Goal: Task Accomplishment & Management: Use online tool/utility

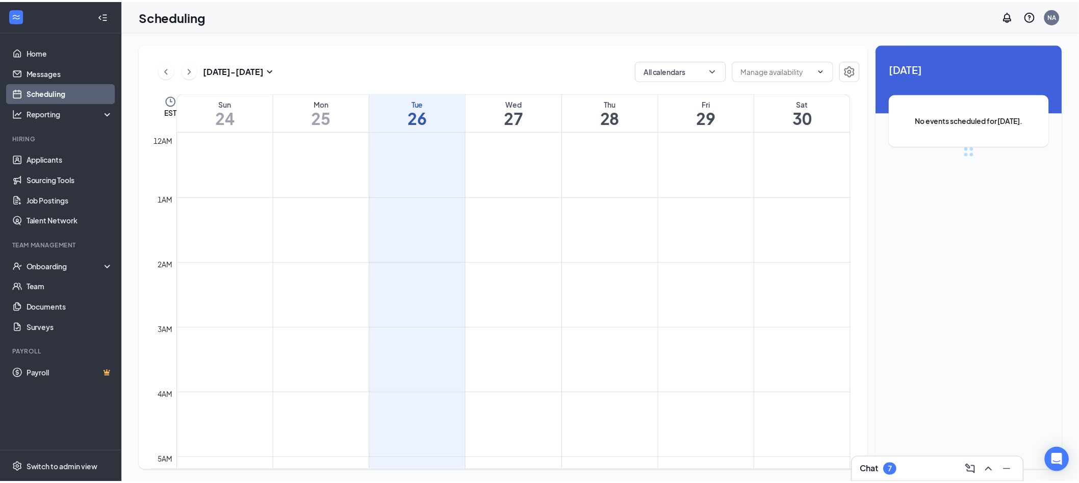
scroll to position [501, 0]
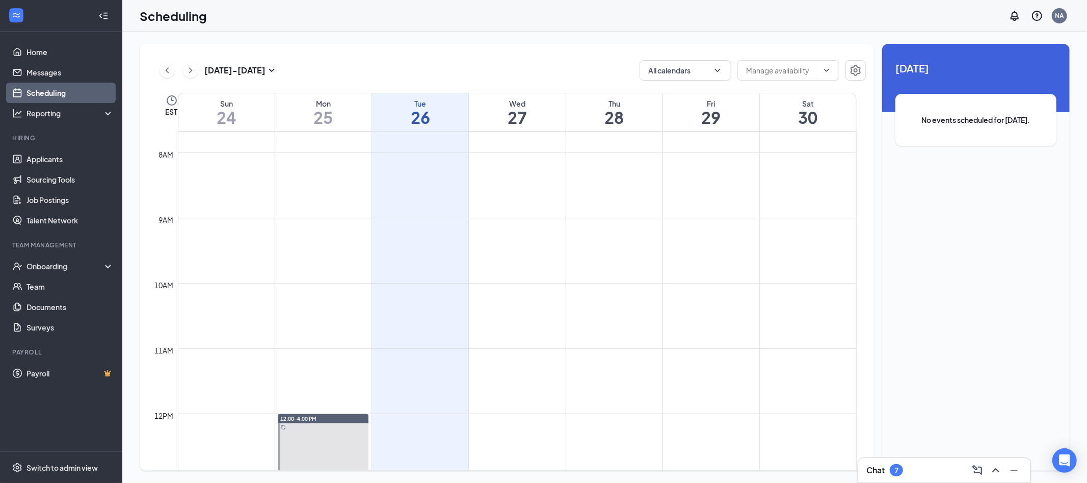
click at [32, 139] on div "Hiring" at bounding box center [61, 138] width 99 height 9
click at [44, 157] on link "Applicants" at bounding box center [70, 159] width 87 height 20
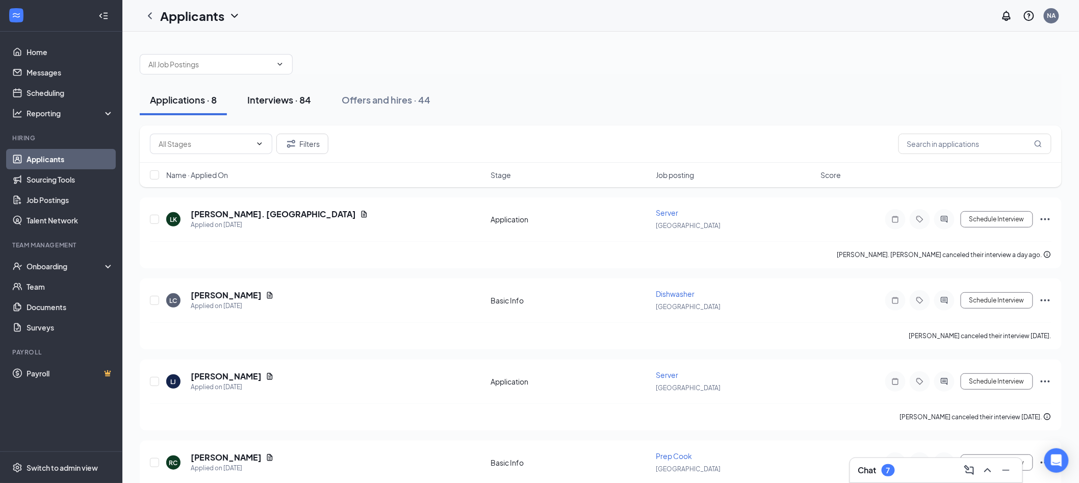
click at [266, 105] on div "Interviews · 84" at bounding box center [279, 99] width 64 height 13
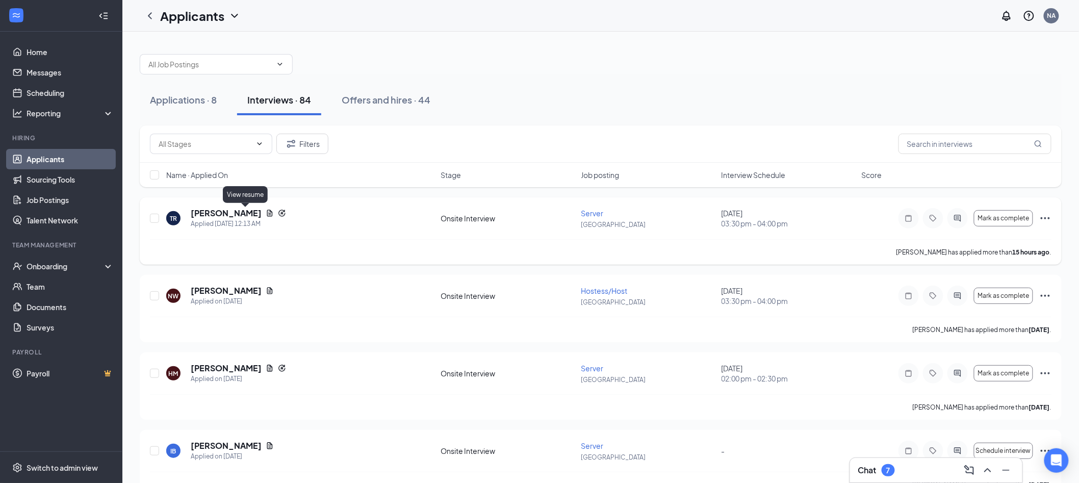
click at [266, 214] on icon "Document" at bounding box center [270, 213] width 8 height 8
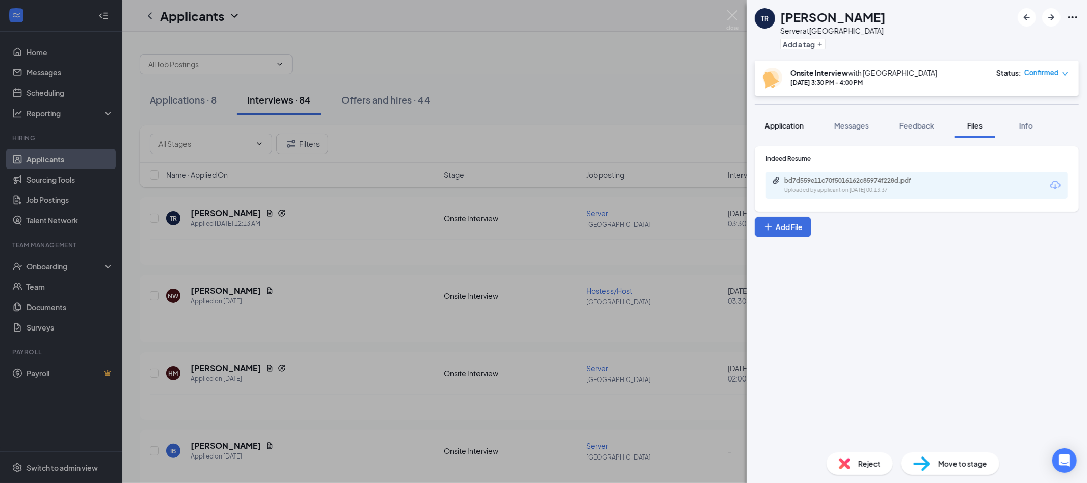
click at [789, 127] on span "Application" at bounding box center [784, 125] width 39 height 9
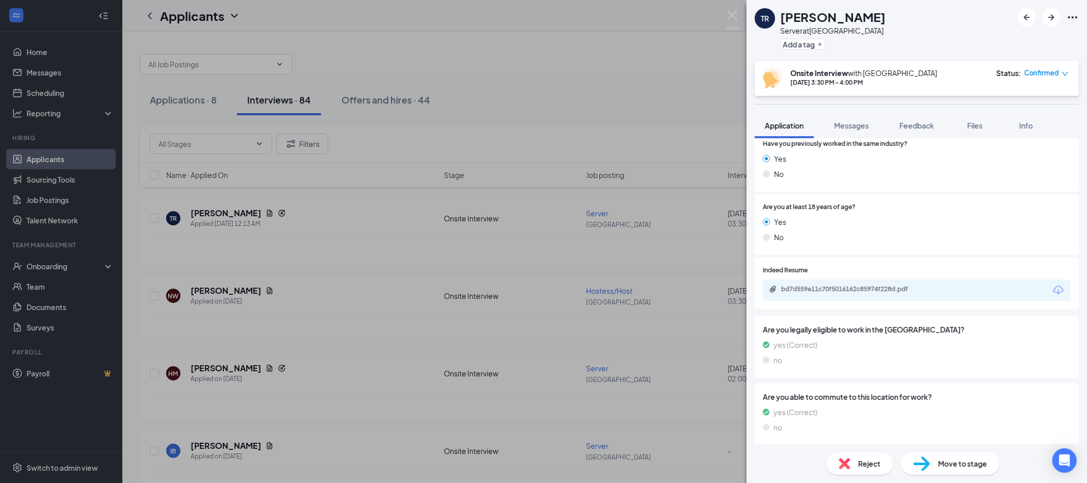
scroll to position [187, 0]
click at [921, 284] on div "bd7d559e11c70f5016162c85974f228d.pdf" at bounding box center [853, 287] width 143 height 8
click at [573, 149] on div "TR [PERSON_NAME] Server at [GEOGRAPHIC_DATA] Add a tag Onsite Interview with [G…" at bounding box center [543, 241] width 1087 height 483
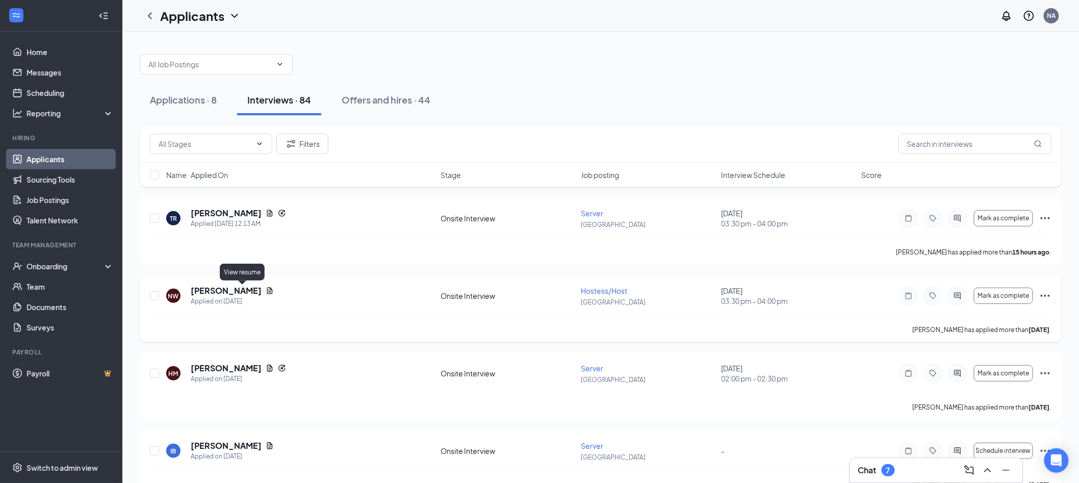
click at [267, 290] on icon "Document" at bounding box center [270, 290] width 6 height 7
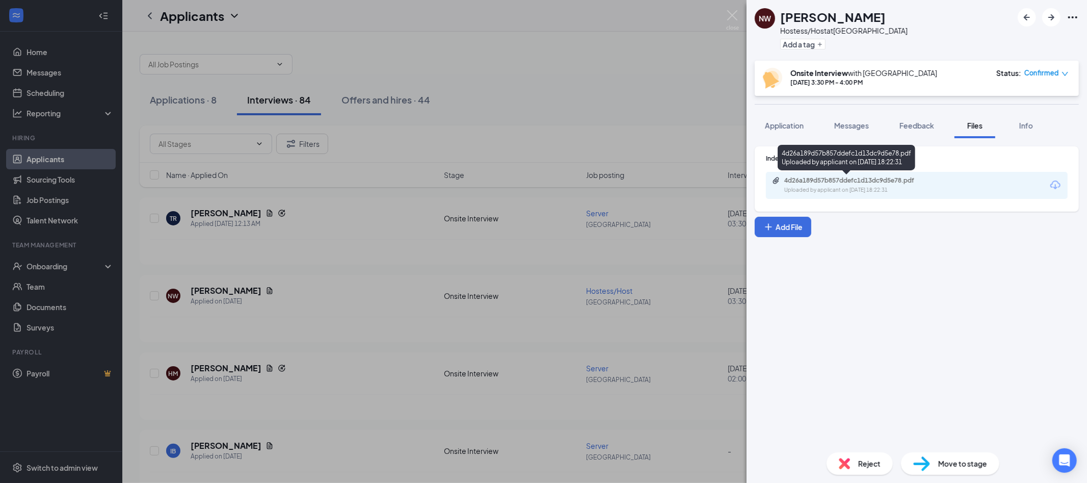
click at [859, 186] on div "Uploaded by applicant on [DATE] 18:22:31" at bounding box center [861, 190] width 153 height 8
click at [795, 132] on button "Application" at bounding box center [784, 125] width 59 height 25
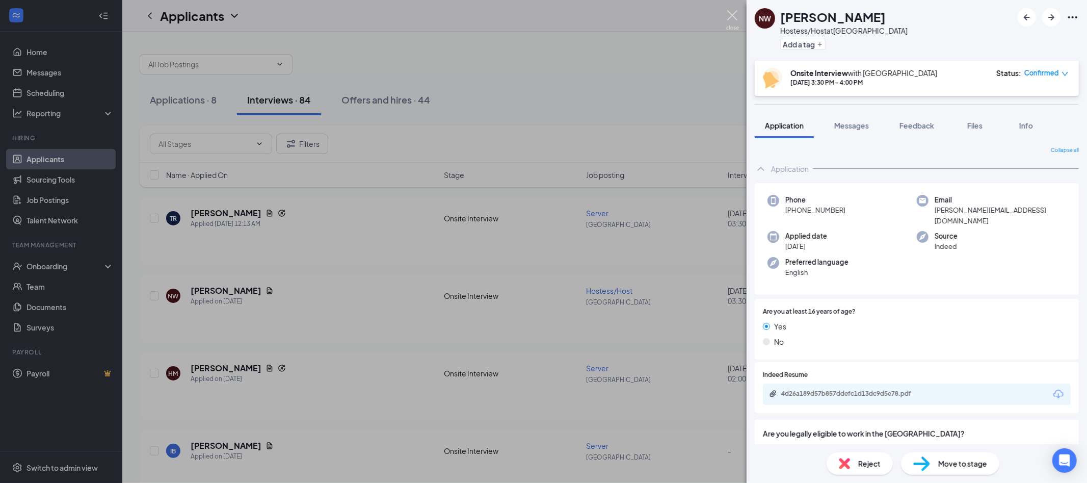
click at [737, 18] on img at bounding box center [732, 20] width 13 height 20
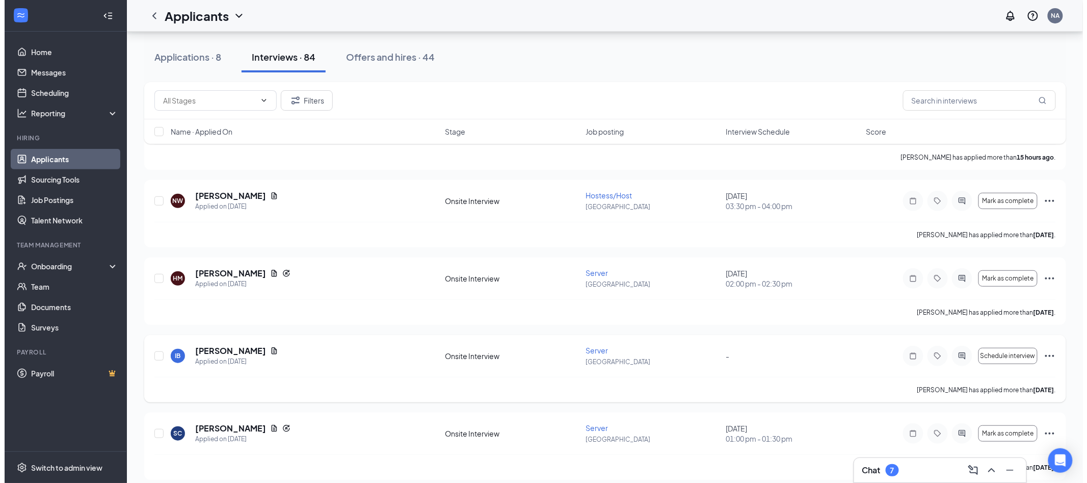
scroll to position [144, 0]
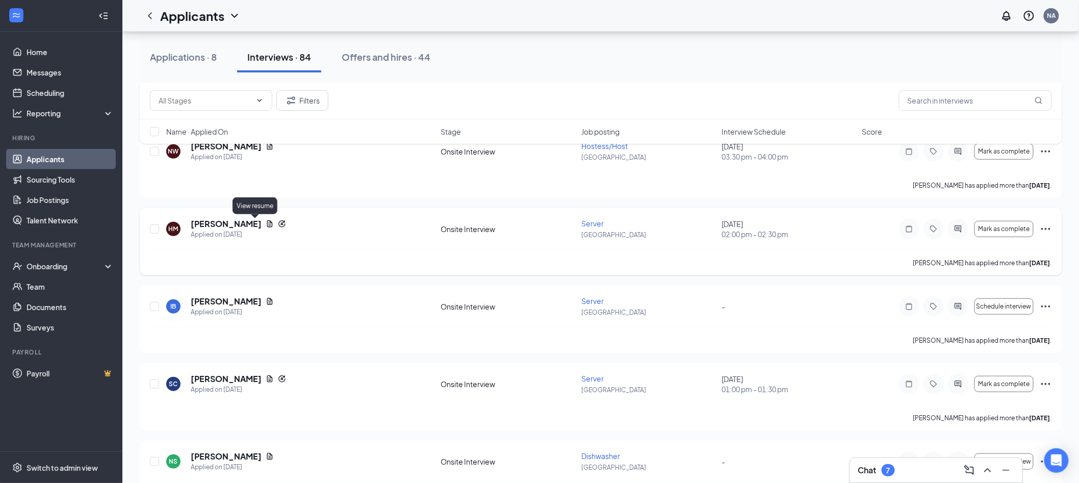
click at [267, 224] on icon "Document" at bounding box center [270, 223] width 6 height 7
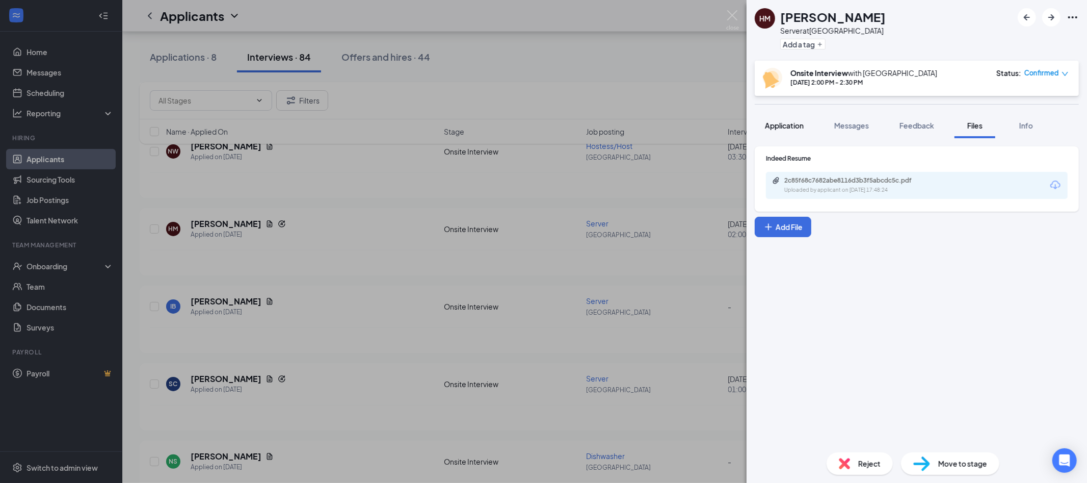
click at [786, 131] on button "Application" at bounding box center [784, 125] width 59 height 25
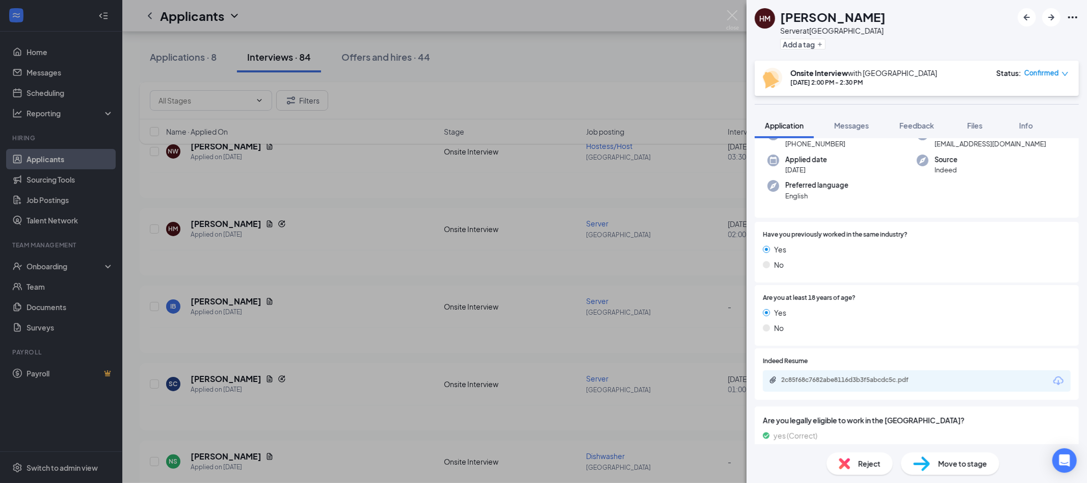
scroll to position [95, 0]
click at [921, 376] on div "2c85f68c7682abe8116d3b3f5abcdc5c.pdf" at bounding box center [853, 379] width 143 height 8
